Goal: Information Seeking & Learning: Check status

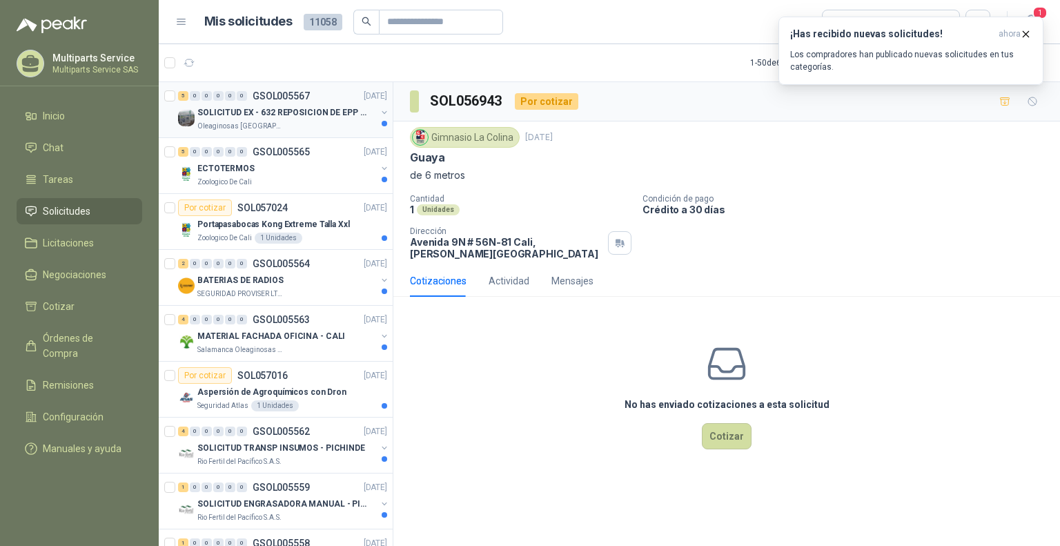
click at [288, 108] on p "SOLICITUD EX - 632 REPOSICION DE EPP #2" at bounding box center [283, 112] width 172 height 13
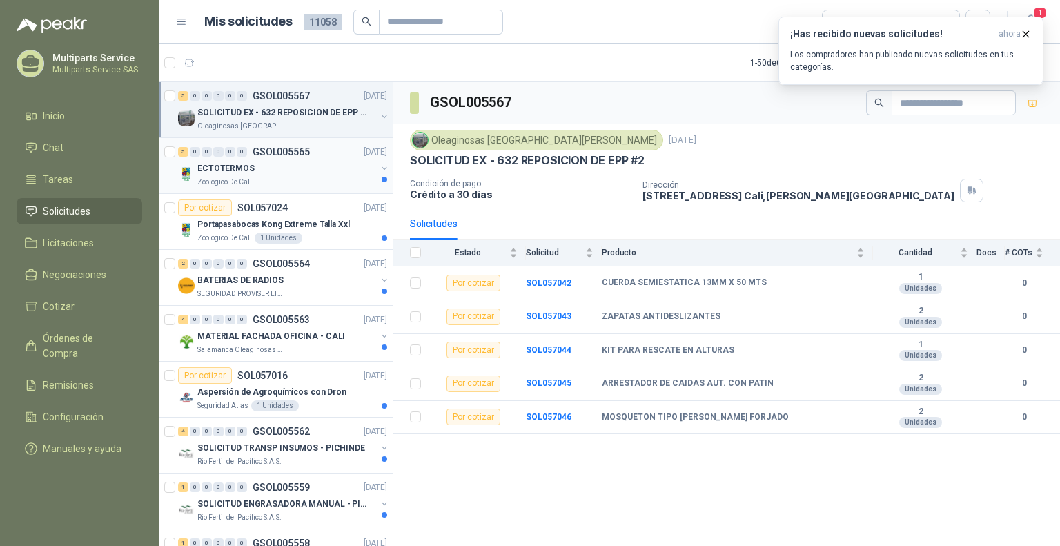
click at [312, 172] on div "ECTOTERMOS" at bounding box center [286, 168] width 179 height 17
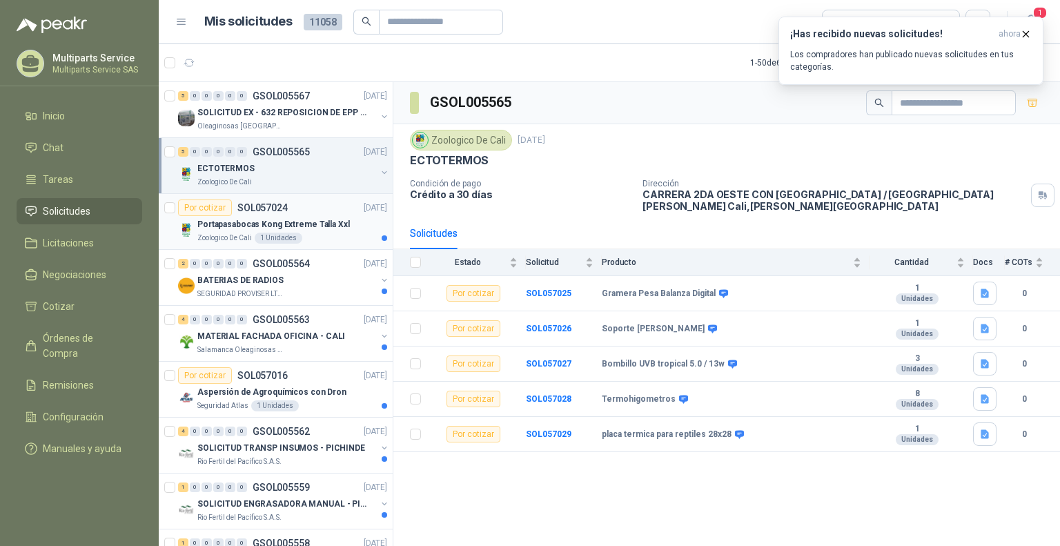
click at [323, 233] on div "Zoologico De Cali 1 Unidades" at bounding box center [292, 238] width 190 height 11
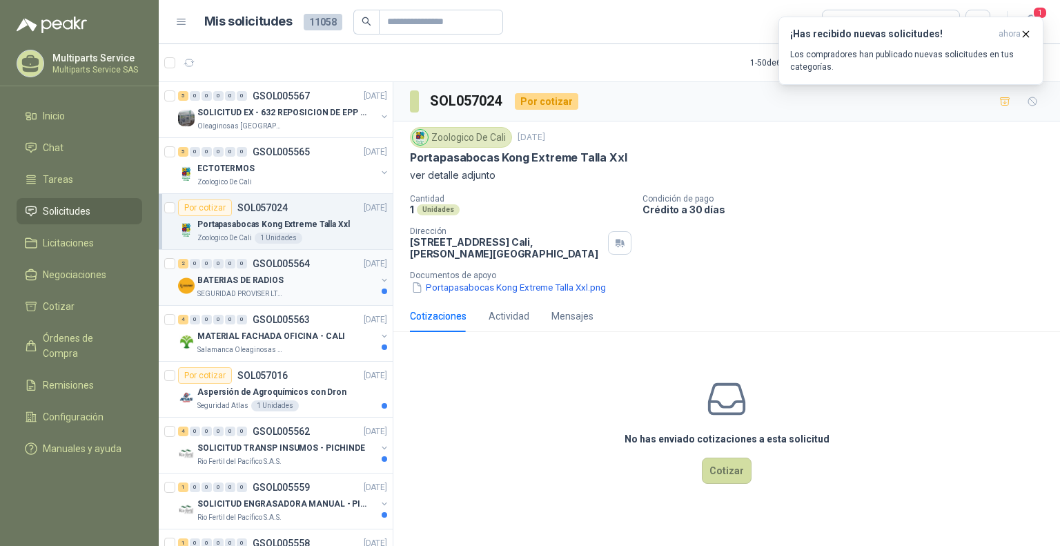
click at [319, 275] on div "BATERIAS DE RADIOS" at bounding box center [286, 280] width 179 height 17
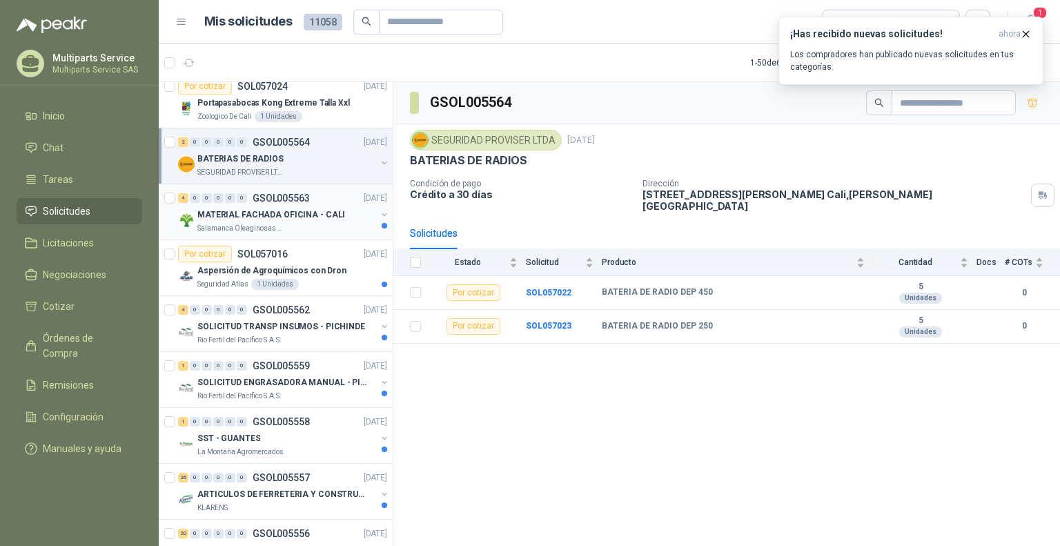
scroll to position [138, 0]
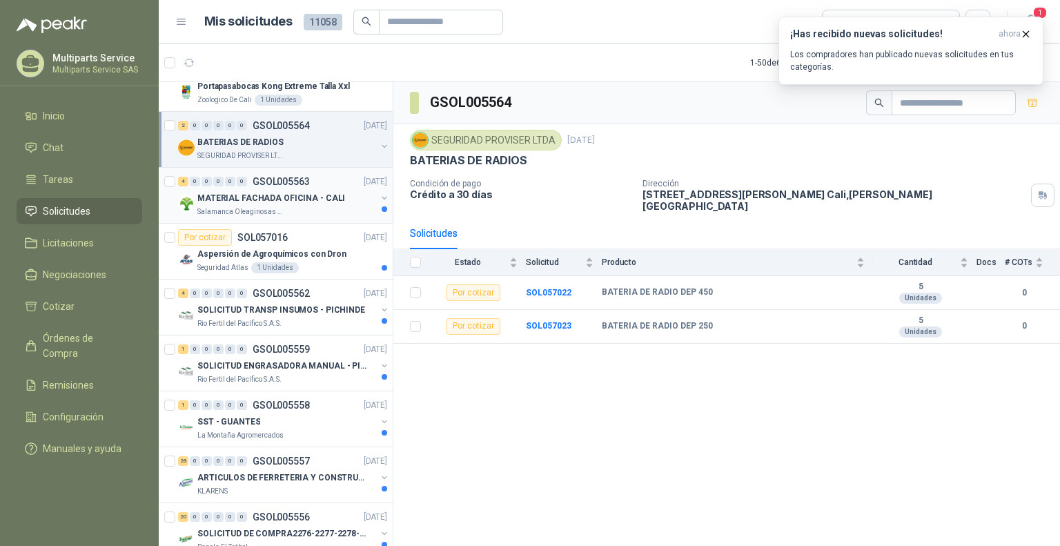
click at [297, 192] on p "MATERIAL FACHADA OFICINA - CALI" at bounding box center [271, 198] width 148 height 13
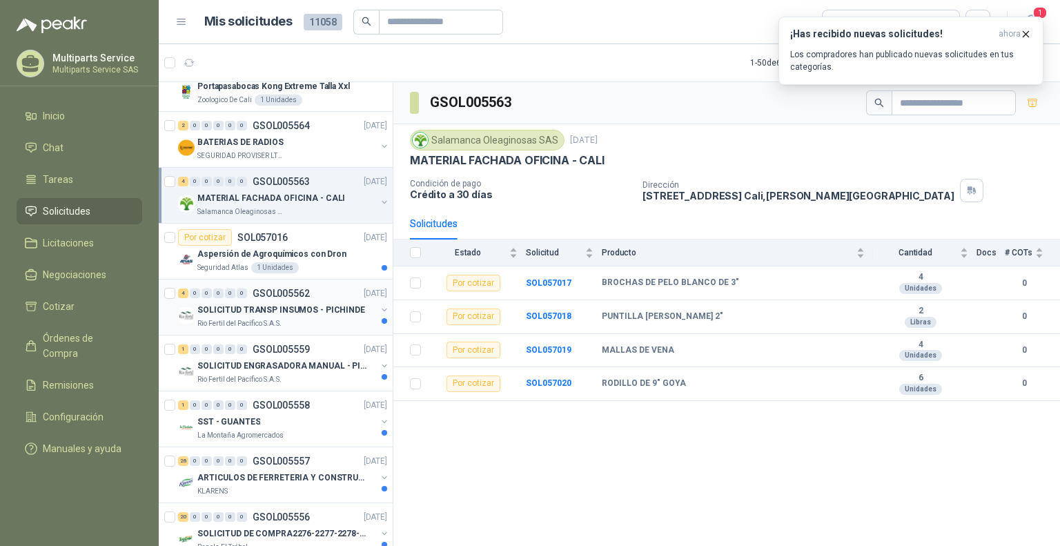
click at [350, 306] on p "SOLICITUD TRANSP INSUMOS - PICHINDE" at bounding box center [281, 310] width 168 height 13
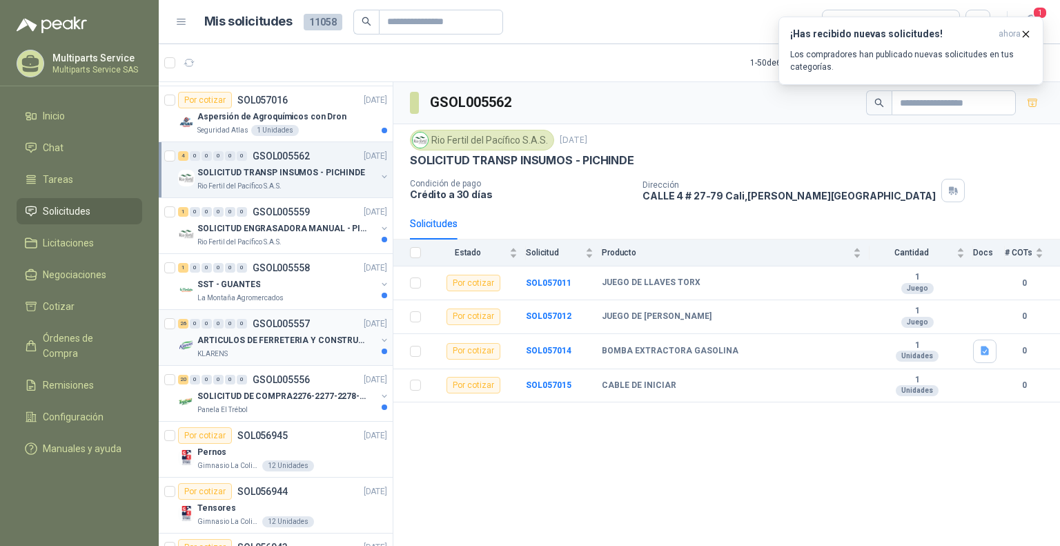
scroll to position [276, 0]
click at [310, 233] on p "SOLICITUD ENGRASADORA MANUAL - PICHINDE" at bounding box center [283, 227] width 172 height 13
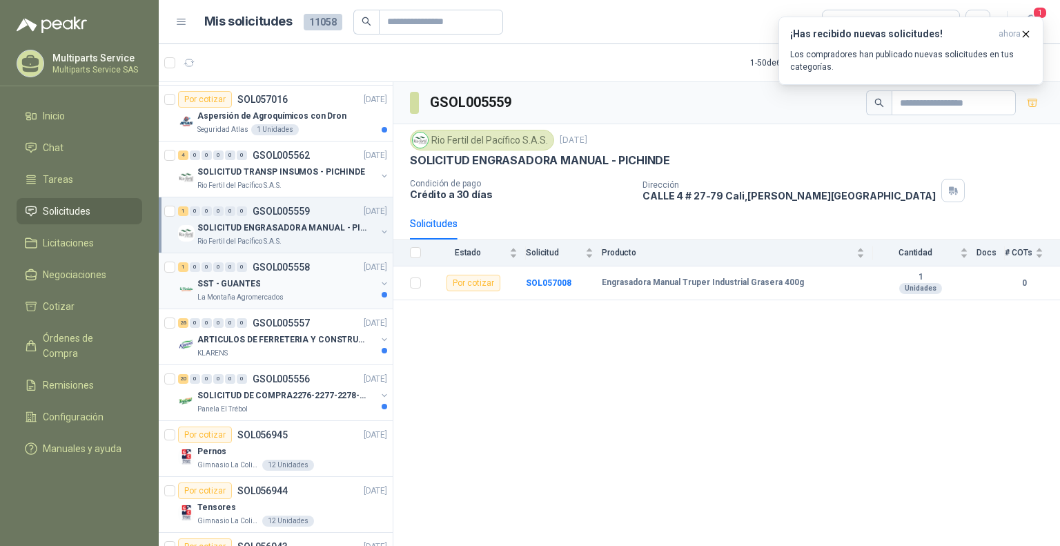
click at [294, 282] on div "SST - GUANTES" at bounding box center [286, 283] width 179 height 17
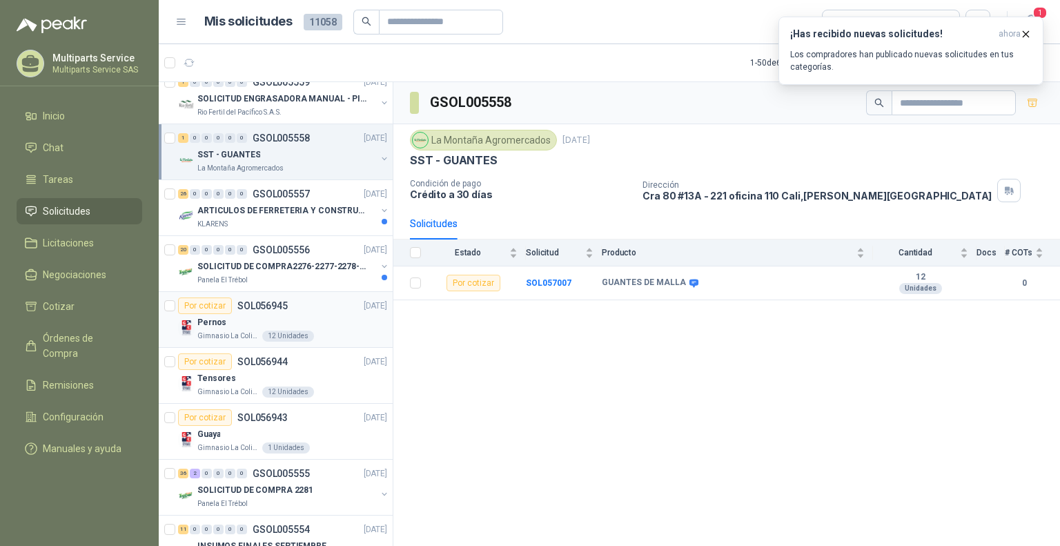
scroll to position [414, 0]
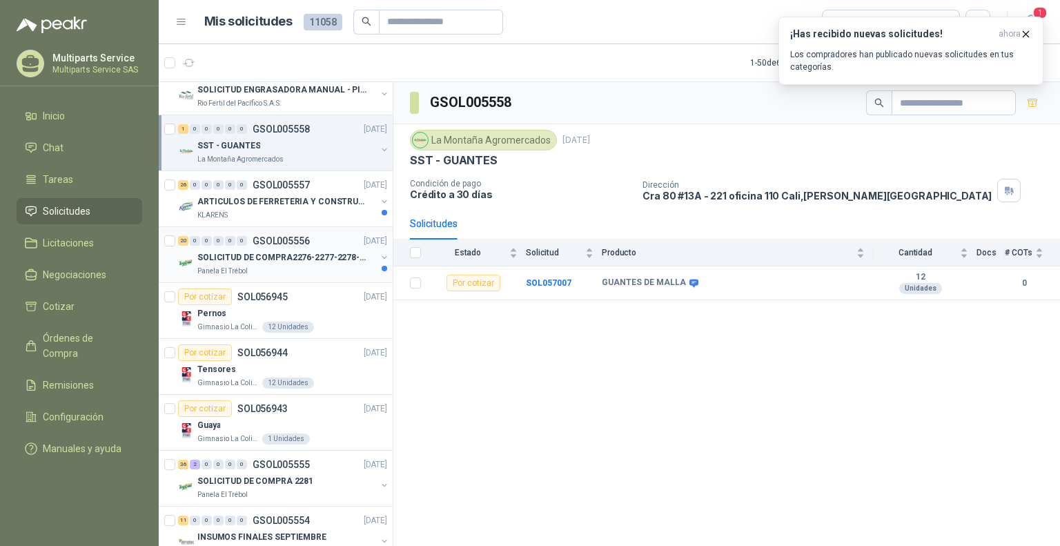
click at [323, 245] on div "20 0 0 0 0 0 GSOL005556 [DATE]" at bounding box center [284, 241] width 212 height 17
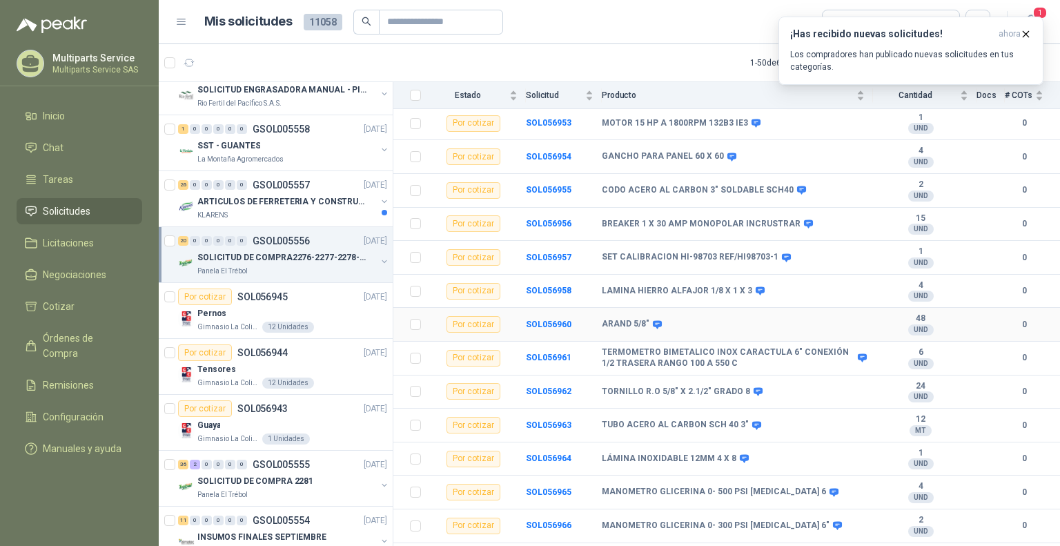
scroll to position [385, 0]
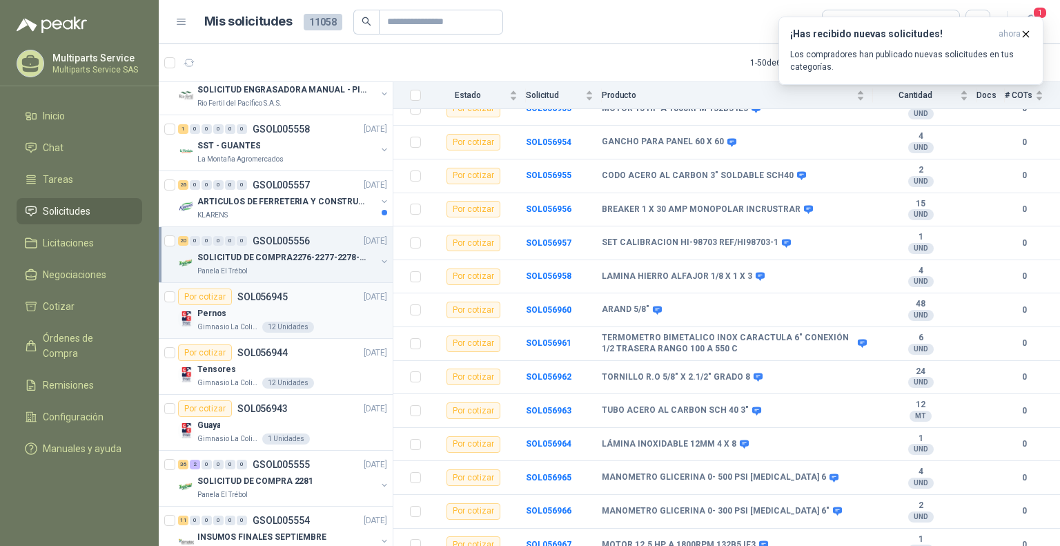
click at [339, 302] on div "Por cotizar SOL056945 [DATE]" at bounding box center [282, 296] width 209 height 17
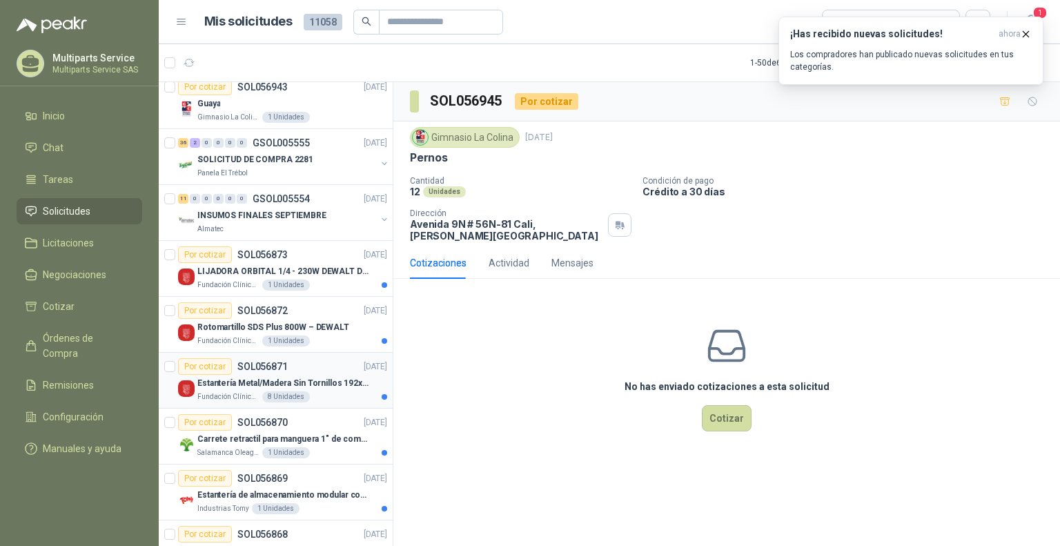
scroll to position [759, 0]
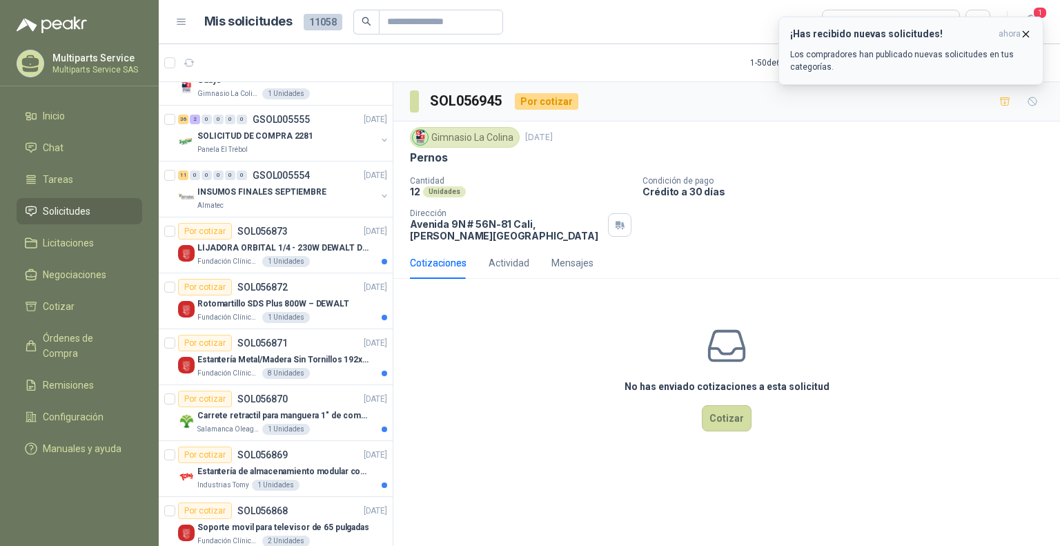
click at [1024, 37] on icon "button" at bounding box center [1026, 34] width 12 height 12
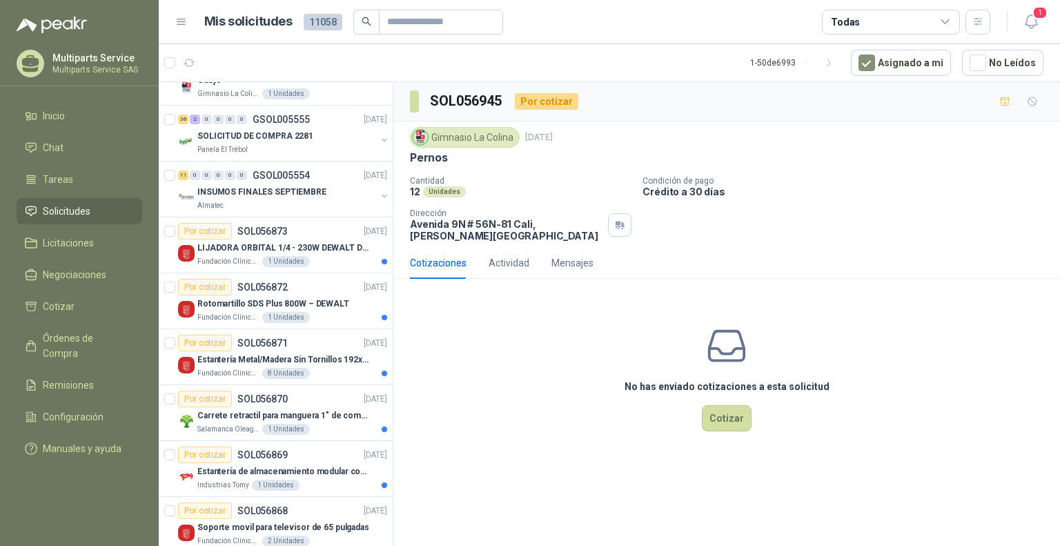
click at [1031, 24] on icon "button" at bounding box center [1031, 21] width 17 height 17
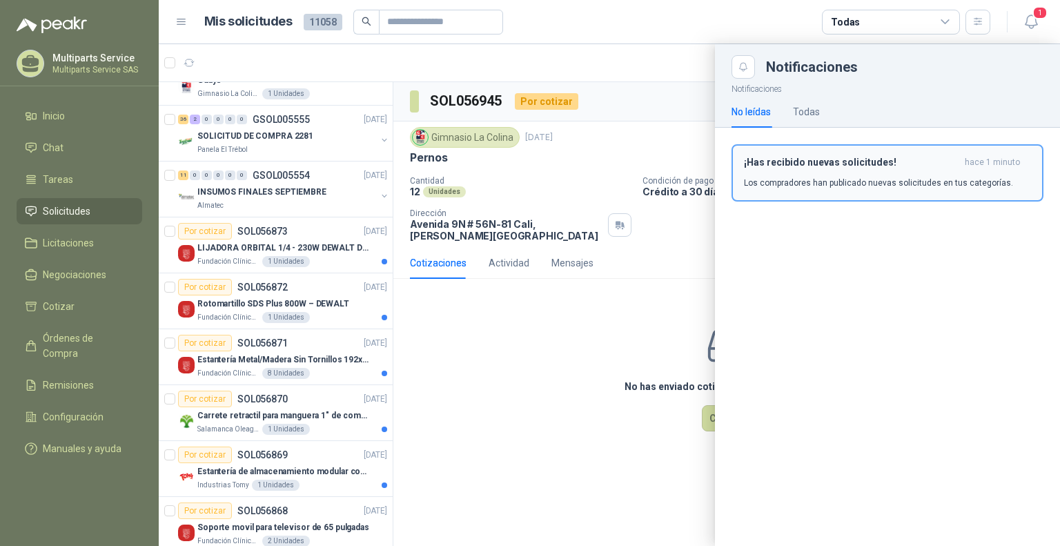
click at [862, 170] on div "¡Has recibido nuevas solicitudes! hace 1 minuto Los compradores han publicado n…" at bounding box center [887, 173] width 287 height 32
